Goal: Book appointment/travel/reservation

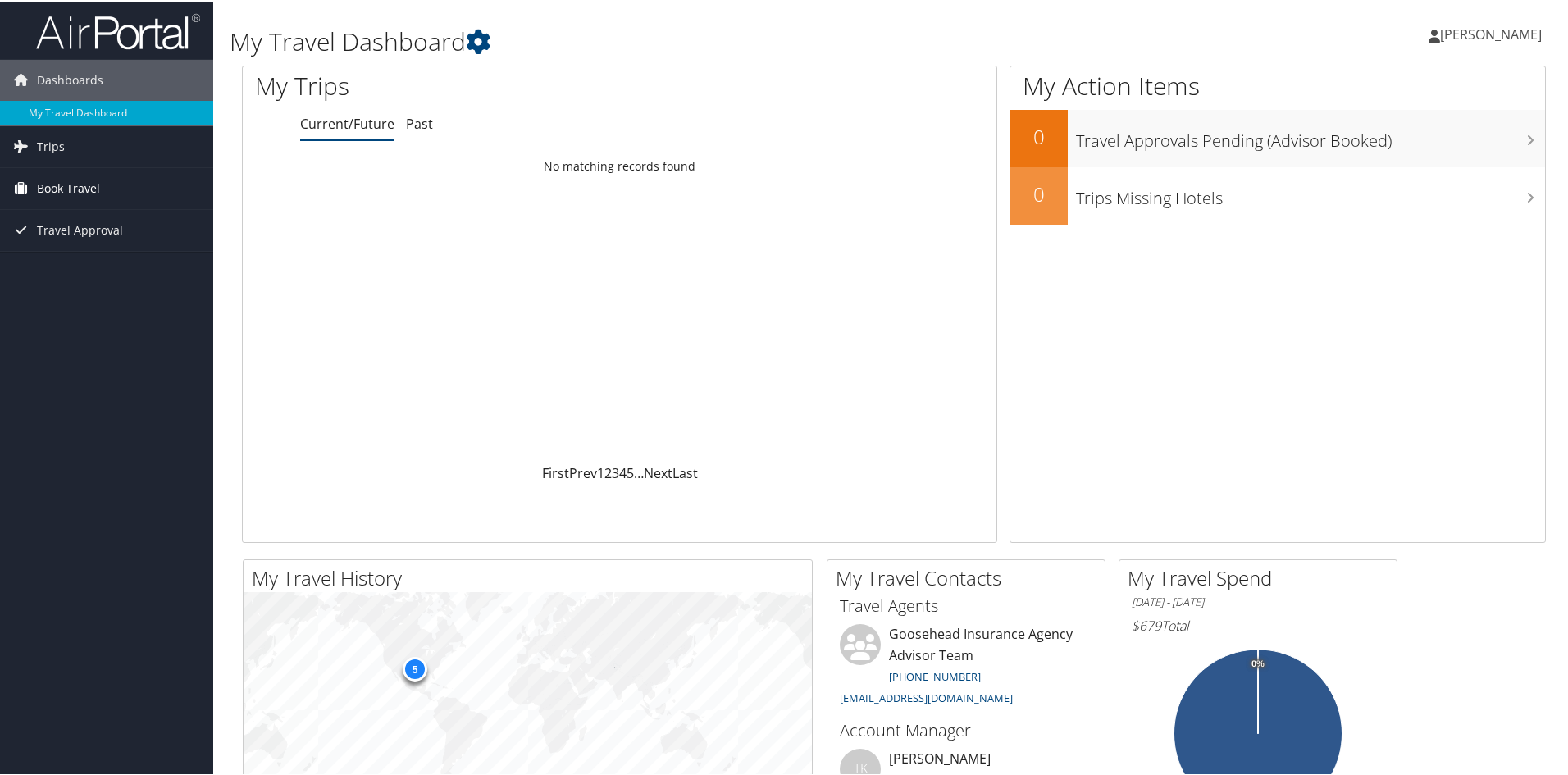
click at [64, 178] on span "Book Travel" at bounding box center [68, 188] width 63 height 41
click at [97, 269] on link "Book/Manage Online Trips" at bounding box center [107, 269] width 213 height 25
